Goal: Check status: Check status

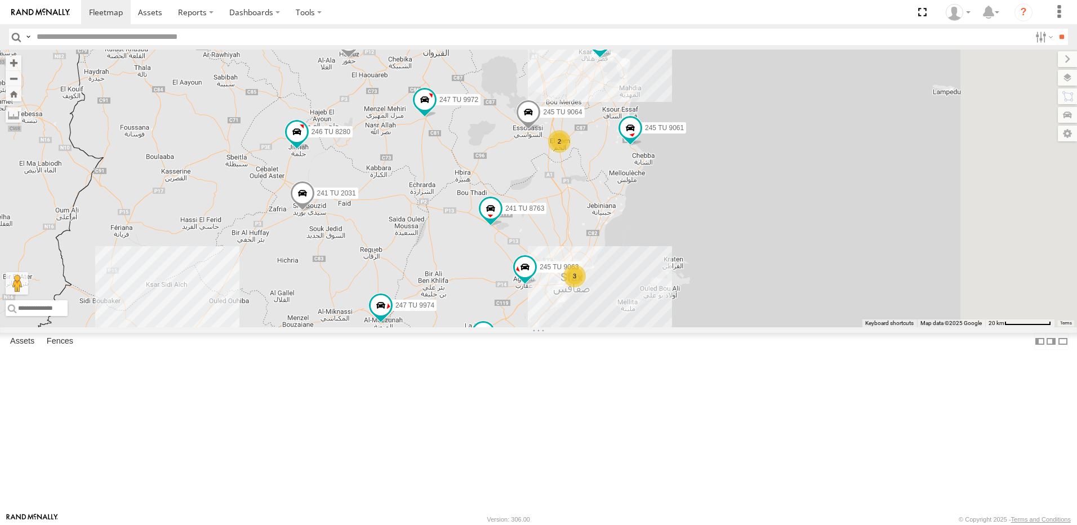
drag, startPoint x: 712, startPoint y: 185, endPoint x: 632, endPoint y: 270, distance: 117.5
click at [632, 270] on div "245 TU 4334 231 TU 3159 245 TU 9065 247 TU 9974 245 TU 9054 246 TU 8286 245 TU …" at bounding box center [538, 189] width 1077 height 278
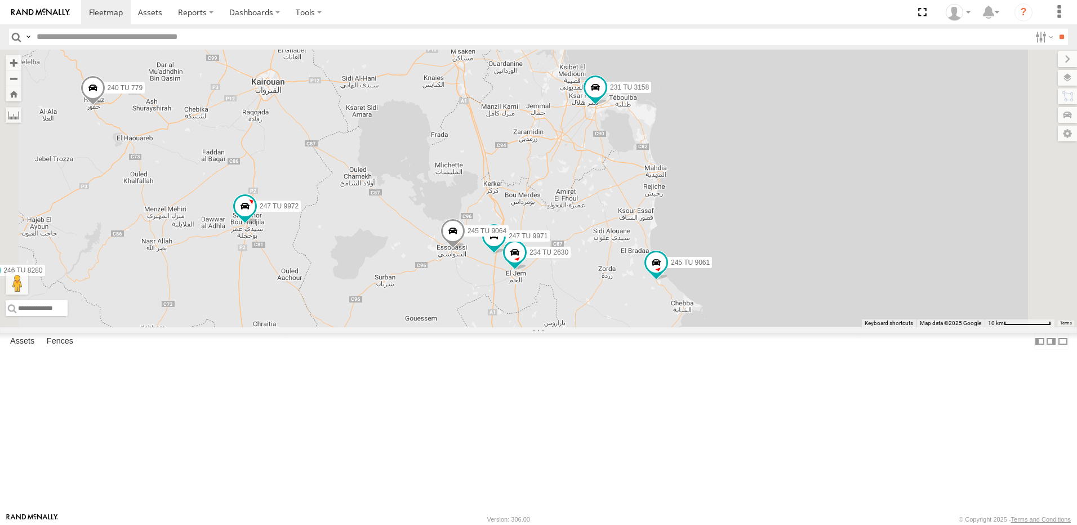
drag, startPoint x: 751, startPoint y: 168, endPoint x: 650, endPoint y: 300, distance: 165.6
click at [650, 300] on div "245 TU 4334 231 TU 3159 245 TU 9065 247 TU 9974 245 TU 9054 246 TU 8286 245 TU …" at bounding box center [538, 189] width 1077 height 278
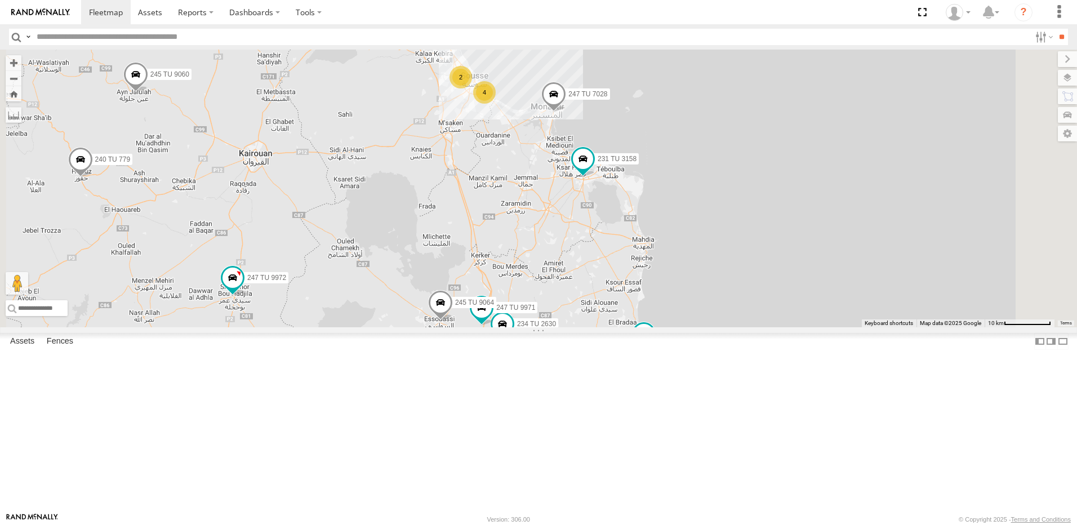
drag, startPoint x: 703, startPoint y: 254, endPoint x: 701, endPoint y: 279, distance: 24.8
click at [701, 279] on div "245 TU 4334 231 TU 3159 245 TU 9065 247 TU 9974 245 TU 9054 246 TU 8286 245 TU …" at bounding box center [538, 189] width 1077 height 278
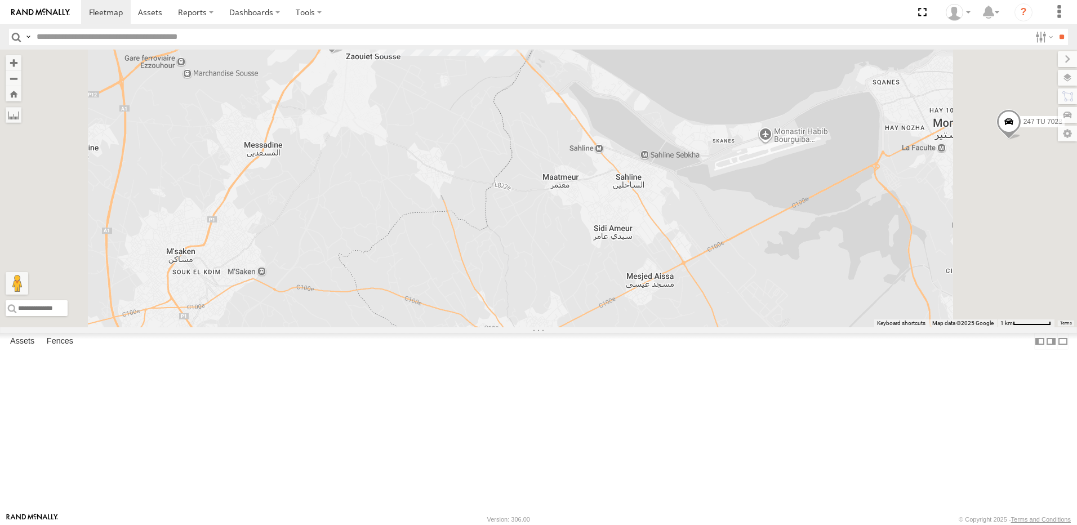
drag, startPoint x: 610, startPoint y: 137, endPoint x: 635, endPoint y: 283, distance: 147.9
click at [635, 283] on div "245 TU 4334 231 TU 3159 245 TU 9065 247 TU 9974 245 TU 9054 246 TU 8286 245 TU …" at bounding box center [538, 189] width 1077 height 278
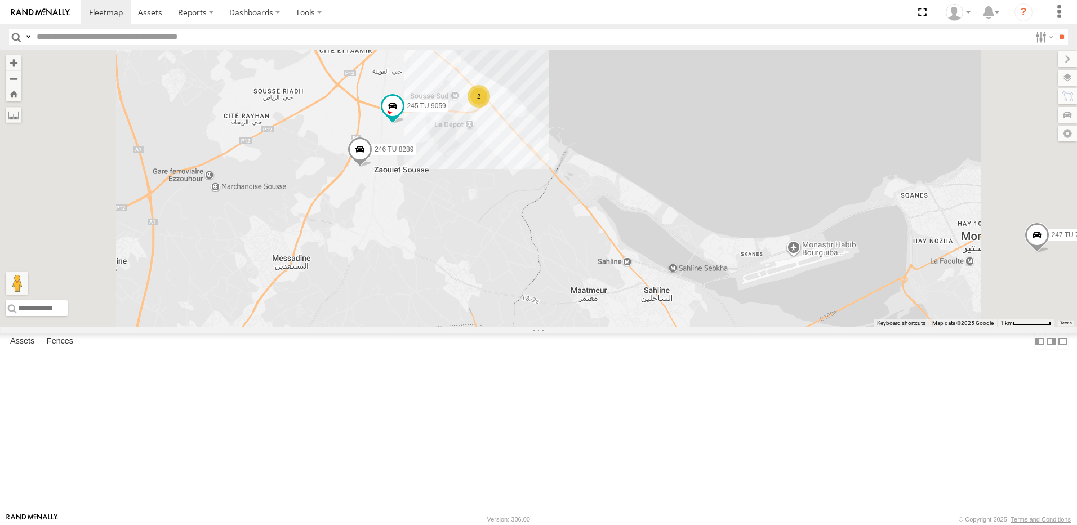
click at [490, 108] on div "2" at bounding box center [478, 96] width 23 height 23
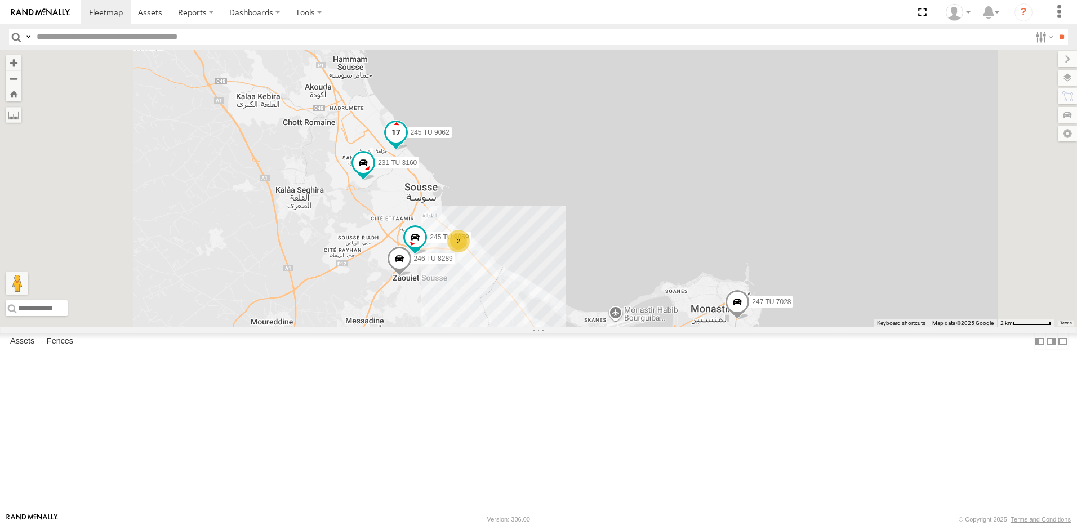
click at [406, 142] on span at bounding box center [396, 132] width 20 height 20
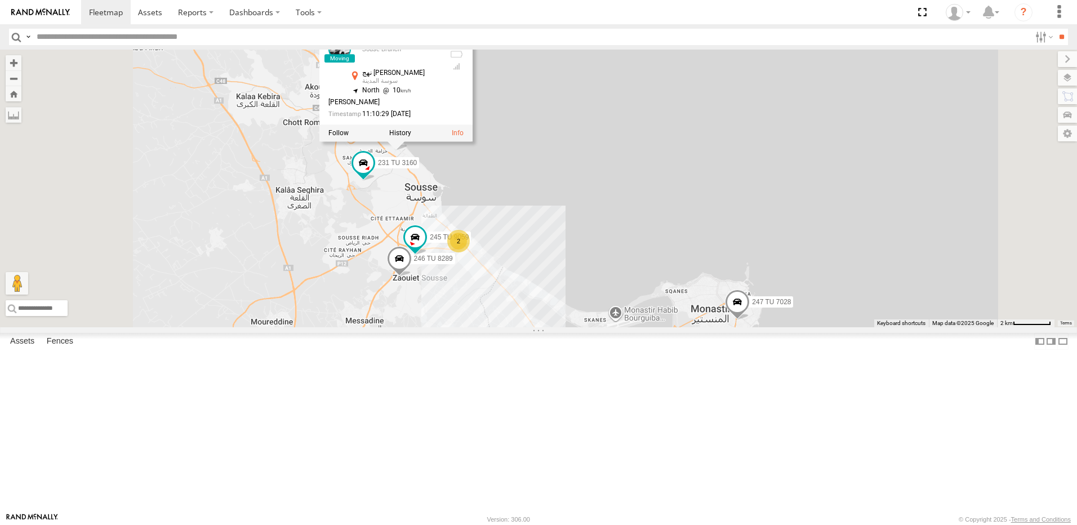
click at [660, 226] on div "245 TU 4334 231 TU 3159 245 TU 9065 247 TU 9974 245 TU 9054 246 TU 8286 245 TU …" at bounding box center [538, 189] width 1077 height 278
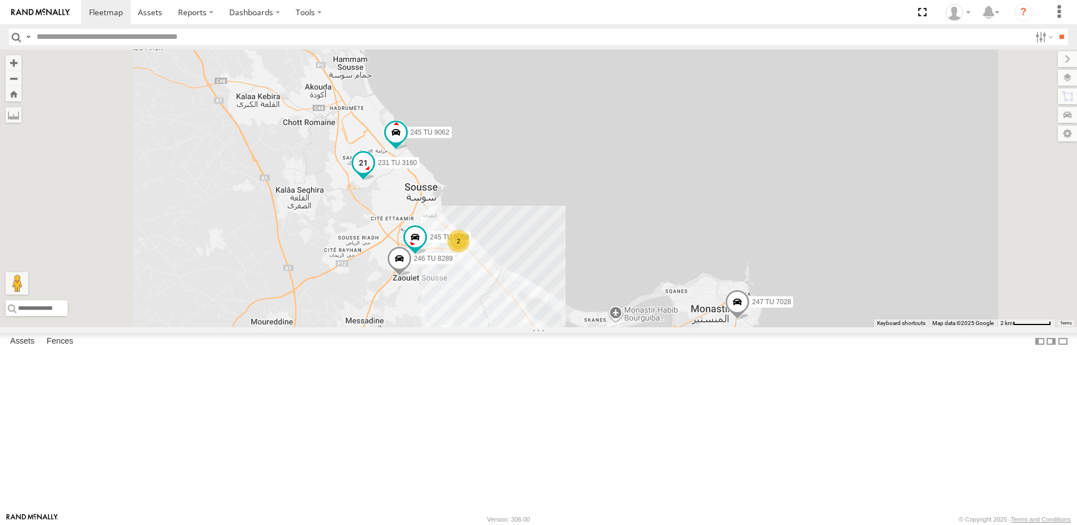
click at [373, 172] on span at bounding box center [363, 162] width 20 height 20
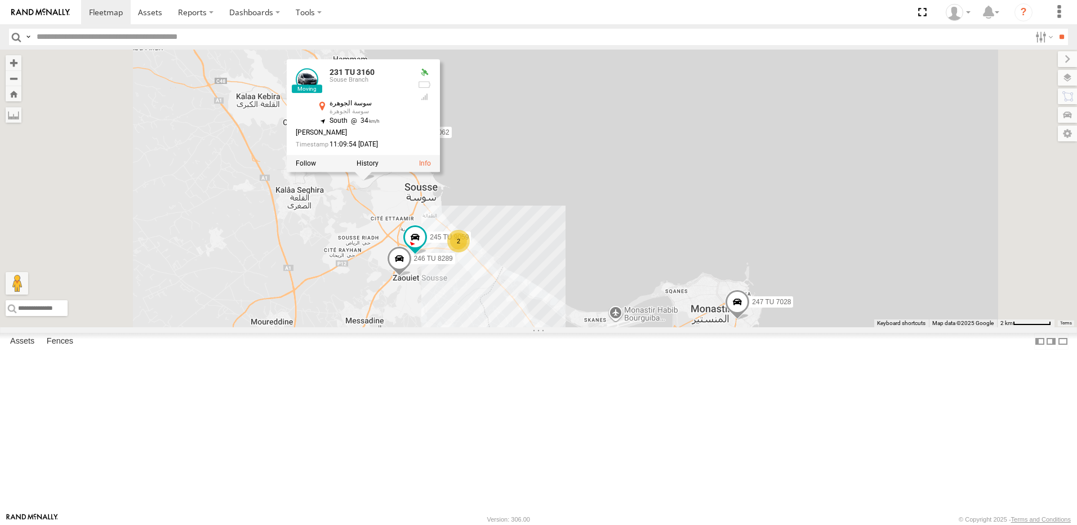
click at [492, 320] on div "245 TU 4334 231 TU 3159 245 TU 9065 247 TU 9974 245 TU 9054 246 TU 8286 245 TU …" at bounding box center [538, 189] width 1077 height 278
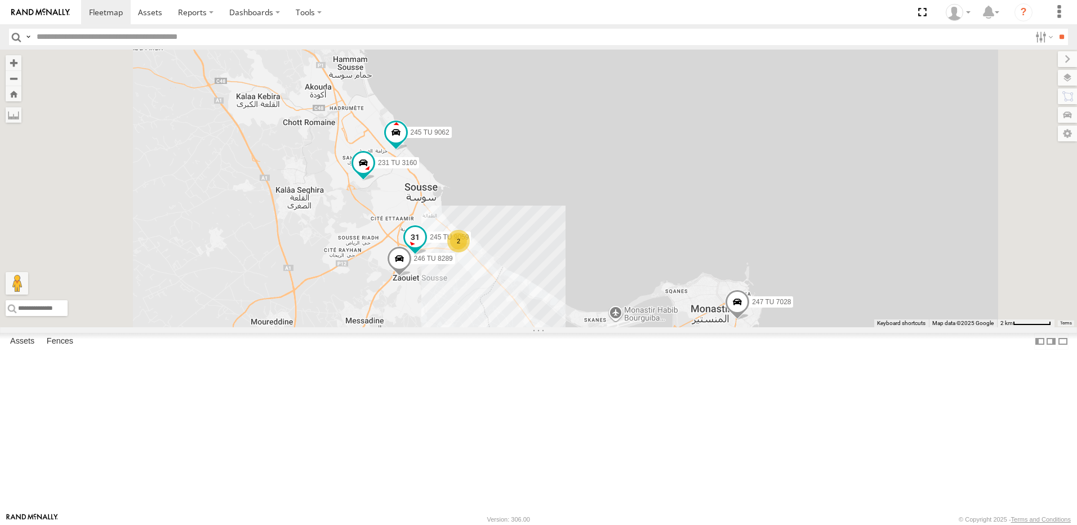
click at [425, 247] on span at bounding box center [415, 237] width 20 height 20
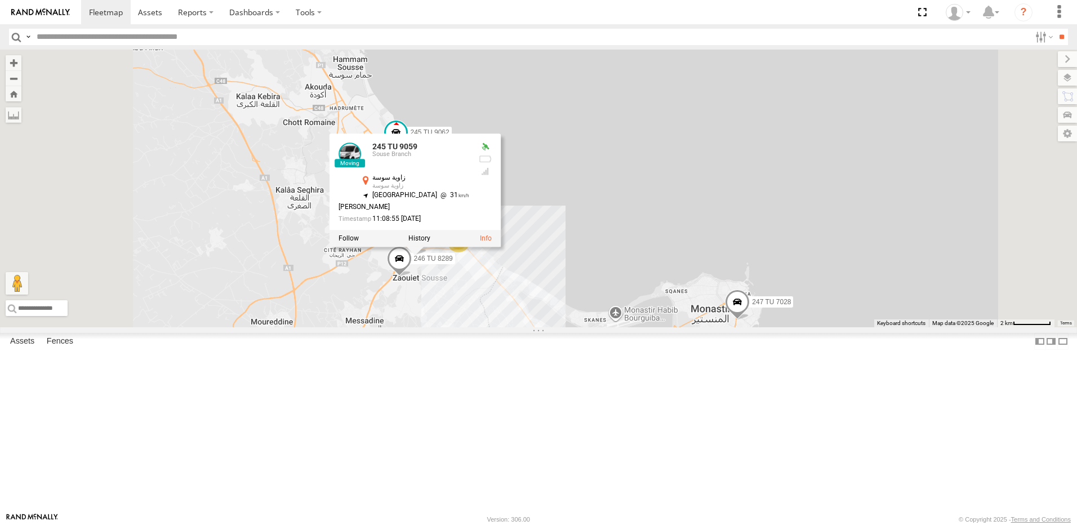
click at [453, 308] on div "245 TU 4334 231 TU 3159 245 TU 9065 247 TU 9974 245 TU 9054 246 TU 8286 245 TU …" at bounding box center [538, 189] width 1077 height 278
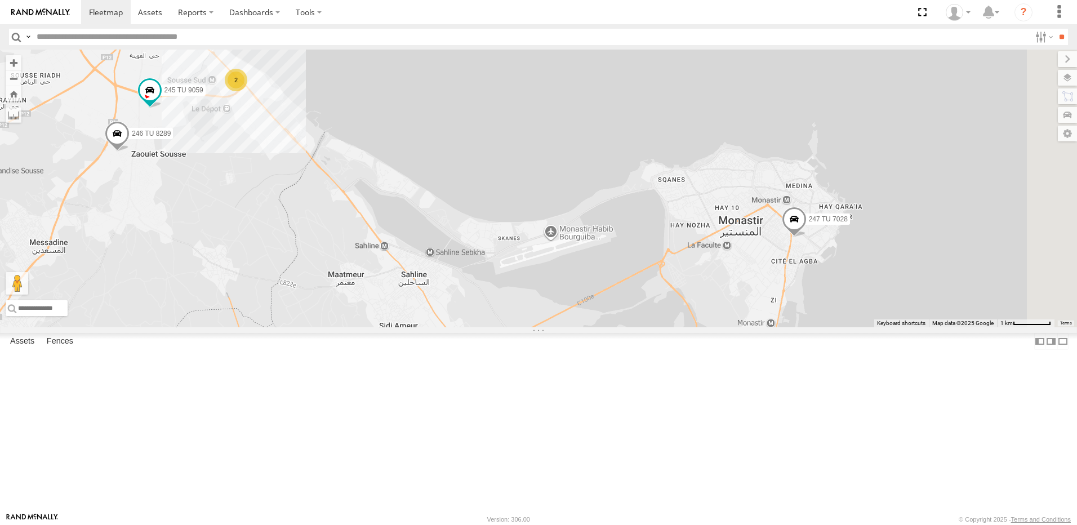
drag, startPoint x: 706, startPoint y: 414, endPoint x: 574, endPoint y: 293, distance: 179.4
click at [459, 266] on div "245 TU 4334 231 TU 3159 245 TU 9065 247 TU 9974 245 TU 9054 246 TU 8286 245 TU …" at bounding box center [538, 189] width 1077 height 278
drag, startPoint x: 935, startPoint y: 328, endPoint x: 676, endPoint y: 235, distance: 274.7
click at [680, 239] on div "245 TU 4334 231 TU 3159 245 TU 9065 247 TU 9974 245 TU 9054 246 TU 8286 245 TU …" at bounding box center [538, 189] width 1077 height 278
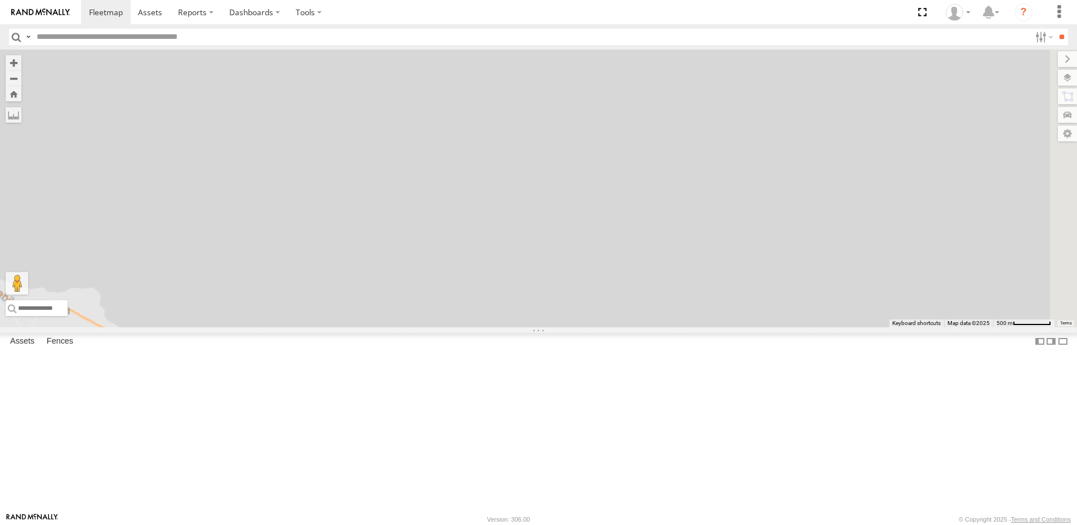
drag, startPoint x: 545, startPoint y: 407, endPoint x: 782, endPoint y: 233, distance: 294.4
click at [782, 233] on div "245 TU 4334 231 TU 3159 245 TU 9065 247 TU 9974 245 TU 9054 246 TU 8286 245 TU …" at bounding box center [538, 189] width 1077 height 278
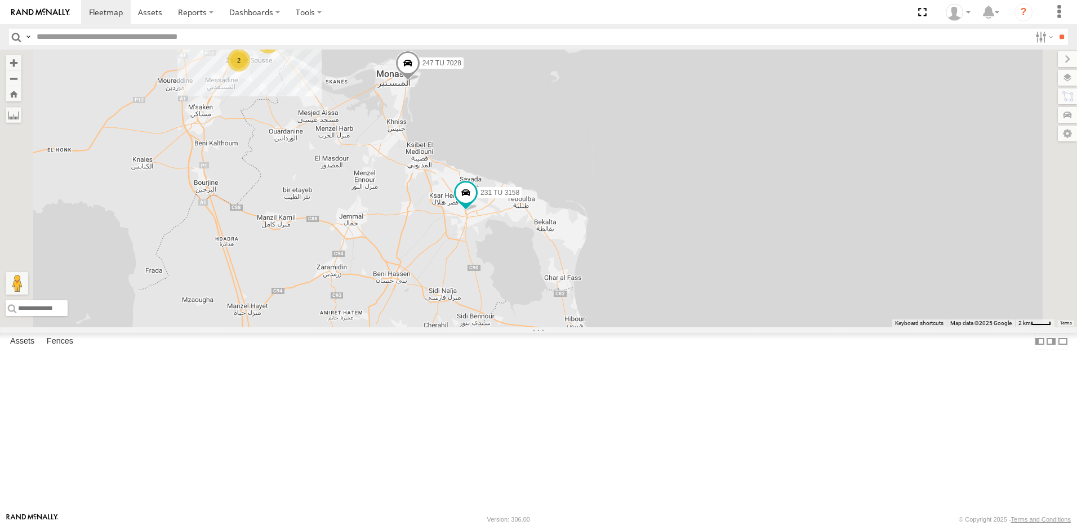
drag, startPoint x: 581, startPoint y: 349, endPoint x: 554, endPoint y: 176, distance: 175.0
click at [554, 176] on div "245 TU 4334 231 TU 3159 245 TU 9065 247 TU 9974 245 TU 9054 246 TU 8286 245 TU …" at bounding box center [538, 189] width 1077 height 278
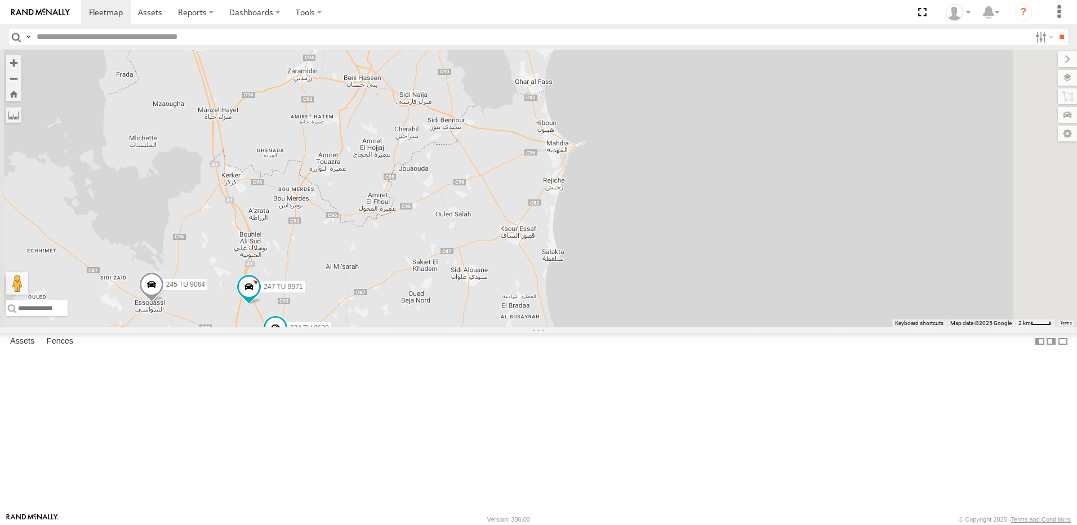
drag, startPoint x: 599, startPoint y: 380, endPoint x: 609, endPoint y: 249, distance: 131.5
click at [609, 251] on div "245 TU 4334 231 TU 3159 245 TU 9065 247 TU 9974 245 TU 9054 246 TU 8286 245 TU …" at bounding box center [538, 189] width 1077 height 278
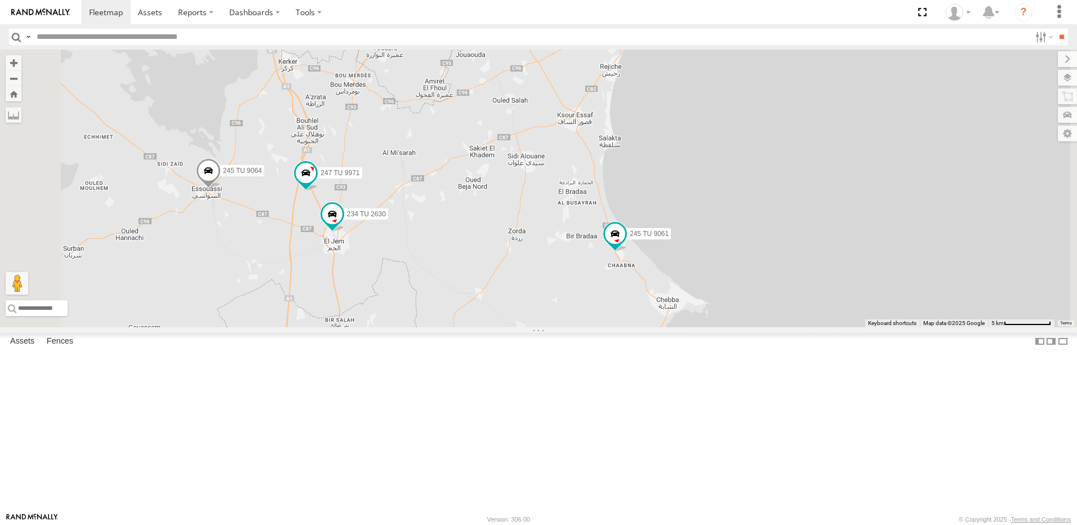
drag, startPoint x: 505, startPoint y: 342, endPoint x: 584, endPoint y: 345, distance: 79.4
click at [584, 327] on div "245 TU 4334 231 TU 3159 245 TU 9065 247 TU 9974 245 TU 9054 246 TU 8286 245 TU …" at bounding box center [538, 189] width 1077 height 278
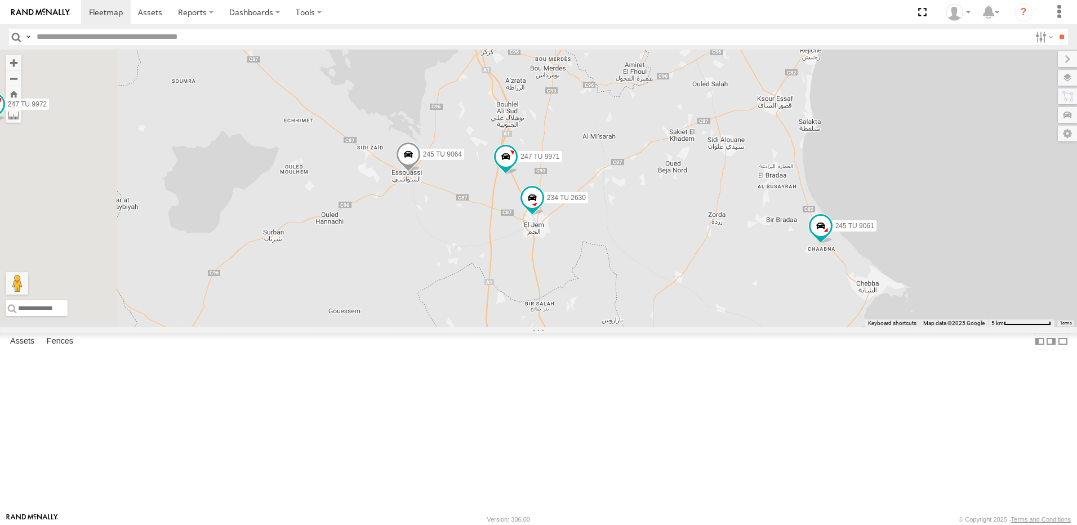
drag, startPoint x: 500, startPoint y: 313, endPoint x: 613, endPoint y: 299, distance: 113.4
click at [613, 299] on div "245 TU 4334 231 TU 3159 245 TU 9065 247 TU 9974 245 TU 9054 246 TU 8286 245 TU …" at bounding box center [538, 189] width 1077 height 278
drag, startPoint x: 526, startPoint y: 314, endPoint x: 627, endPoint y: 315, distance: 100.8
click at [627, 315] on div "245 TU 4334 231 TU 3159 245 TU 9065 247 TU 9974 245 TU 9054 246 TU 8286 245 TU …" at bounding box center [538, 189] width 1077 height 278
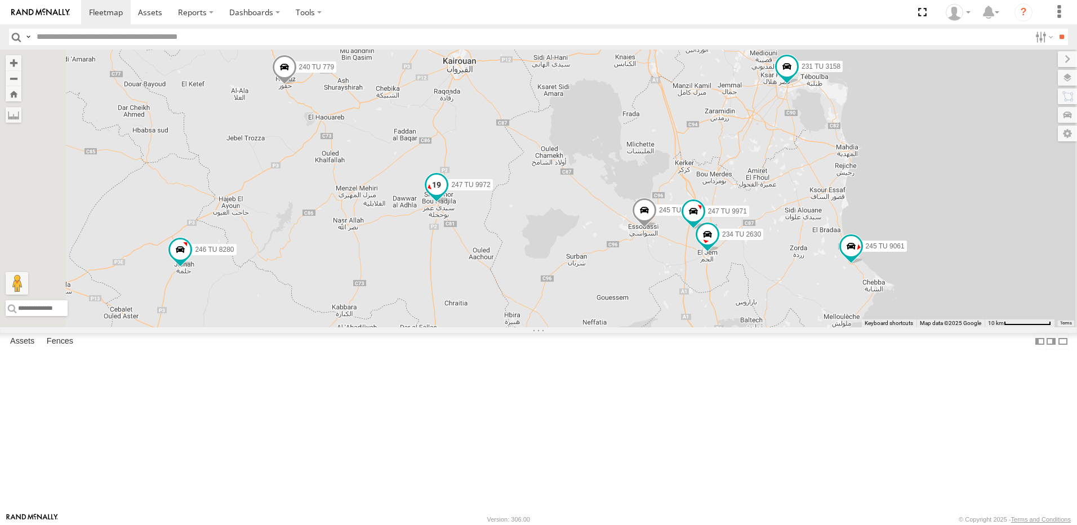
drag, startPoint x: 486, startPoint y: 261, endPoint x: 590, endPoint y: 292, distance: 108.0
click at [449, 203] on span at bounding box center [436, 187] width 25 height 30
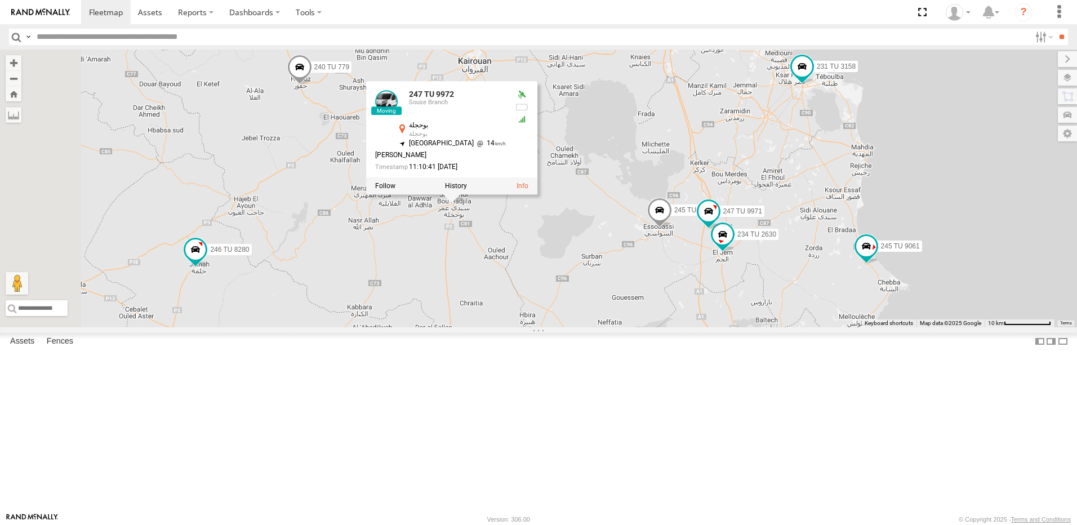
click at [452, 234] on div "245 TU 4334 231 TU 3159 245 TU 9065 247 TU 9974 245 TU 9054 246 TU 8286 245 TU …" at bounding box center [538, 189] width 1077 height 278
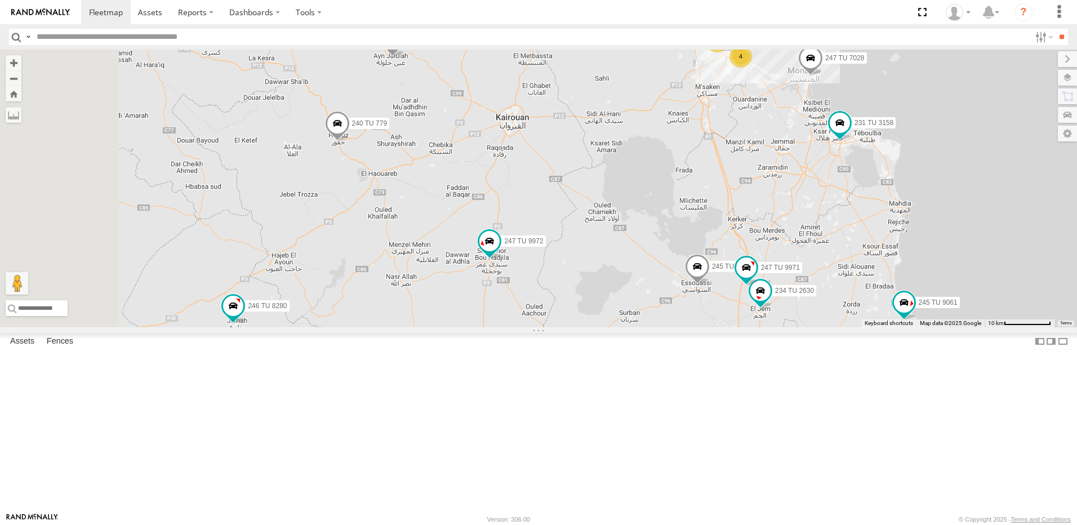
drag, startPoint x: 478, startPoint y: 292, endPoint x: 523, endPoint y: 355, distance: 77.2
click at [523, 327] on div "245 TU 4334 231 TU 3159 245 TU 9065 247 TU 9974 245 TU 9054 246 TU 8286 245 TU …" at bounding box center [538, 189] width 1077 height 278
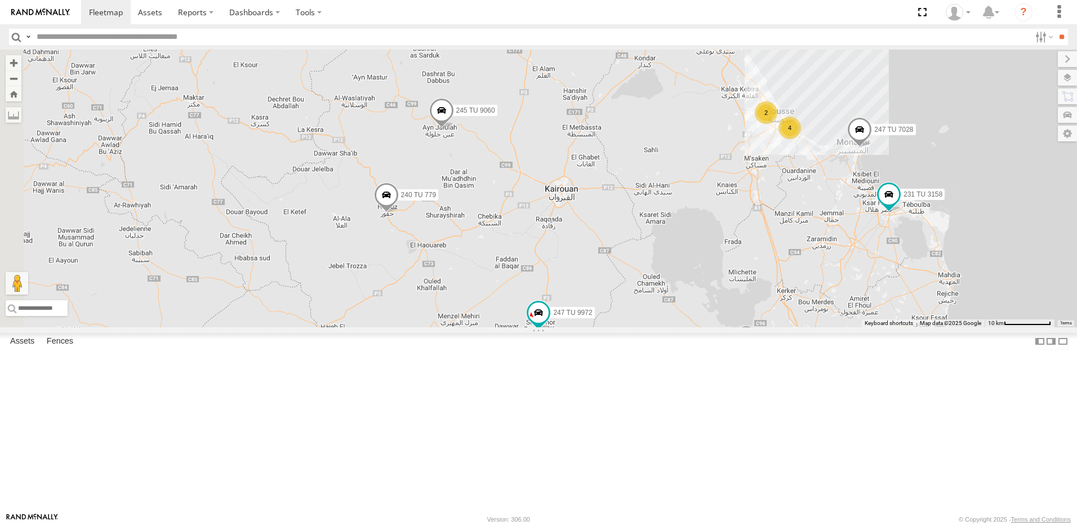
drag, startPoint x: 433, startPoint y: 274, endPoint x: 497, endPoint y: 371, distance: 116.2
click at [497, 327] on div "245 TU 4334 231 TU 3159 245 TU 9065 247 TU 9974 245 TU 9054 246 TU 8286 245 TU …" at bounding box center [538, 189] width 1077 height 278
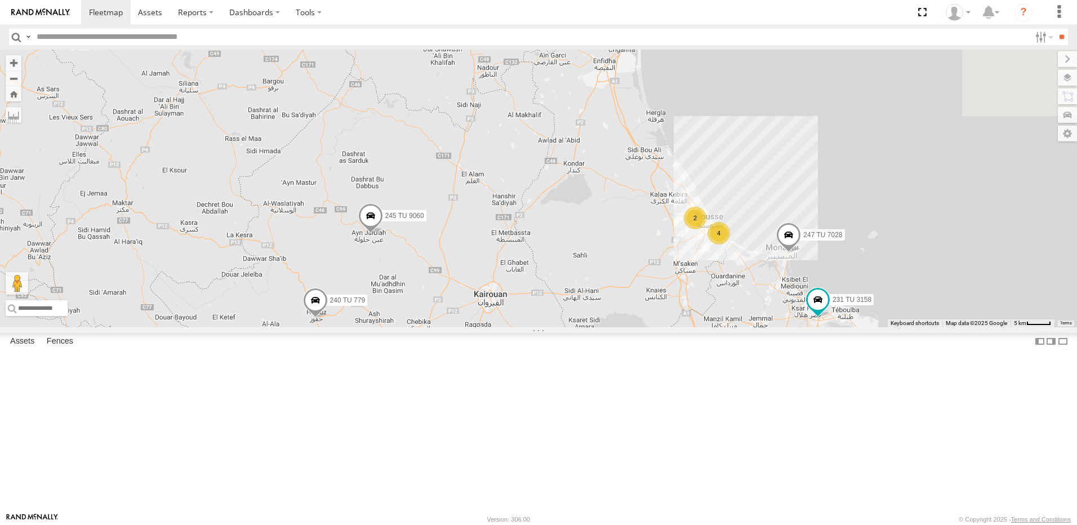
drag, startPoint x: 746, startPoint y: 231, endPoint x: 656, endPoint y: 323, distance: 128.2
click at [656, 323] on div "245 TU 4334 231 TU 3159 245 TU 9065 247 TU 9974 245 TU 9054 246 TU 8286 245 TU …" at bounding box center [538, 189] width 1077 height 278
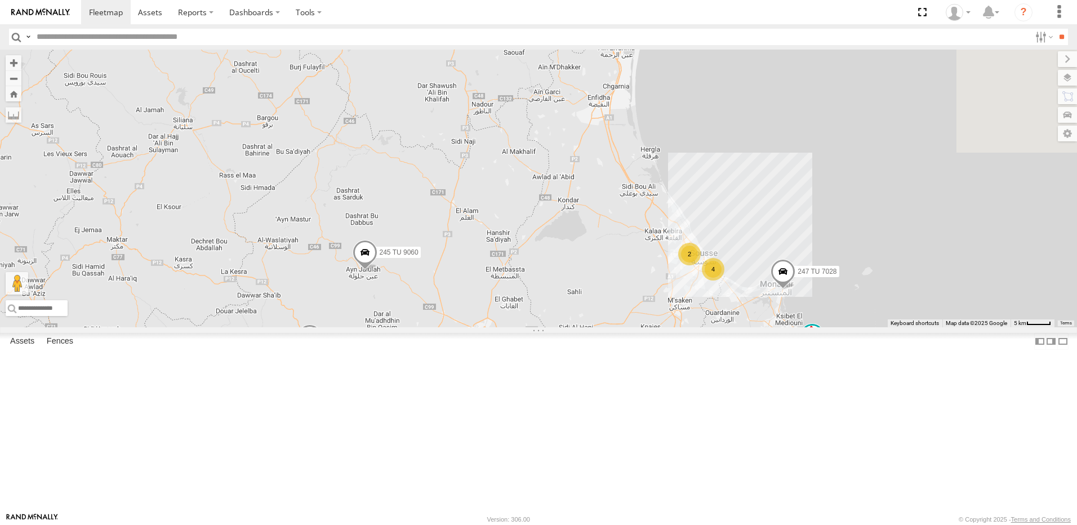
click at [700, 265] on div "2" at bounding box center [689, 254] width 23 height 23
